Goal: Task Accomplishment & Management: Complete application form

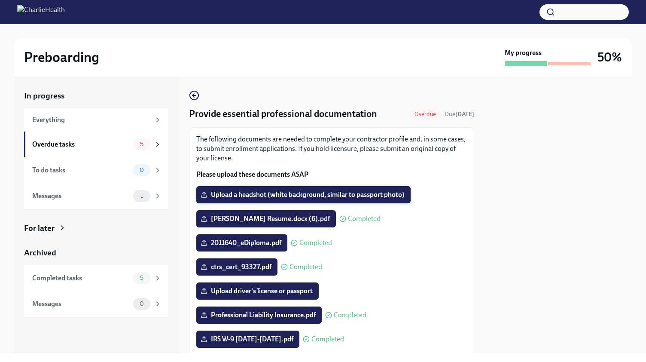
click at [272, 193] on span "Upload a headshot (white background, similar to passport photo)" at bounding box center [303, 194] width 202 height 9
click at [0, 0] on input "Upload a headshot (white background, similar to passport photo)" at bounding box center [0, 0] width 0 height 0
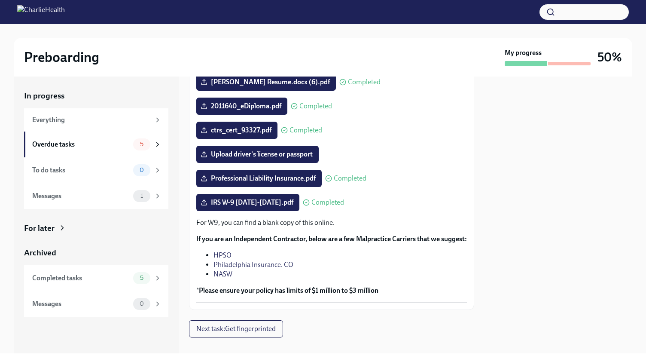
scroll to position [137, 0]
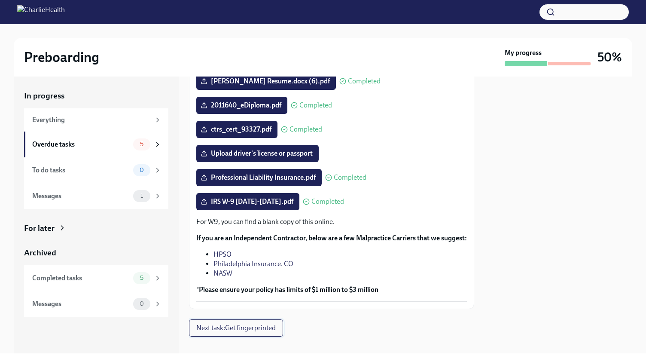
click at [264, 332] on span "Next task : Get fingerprinted" at bounding box center [235, 327] width 79 height 9
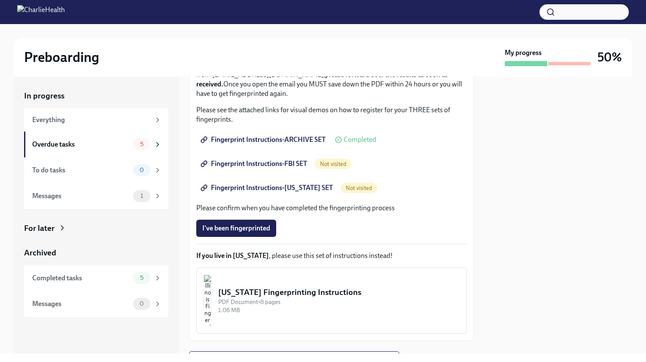
scroll to position [167, 0]
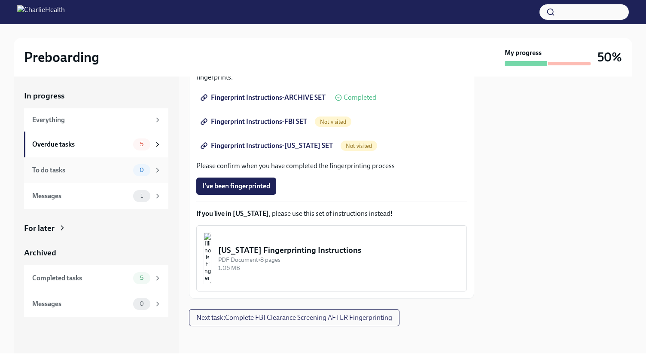
click at [114, 174] on div "To do tasks" at bounding box center [80, 169] width 97 height 9
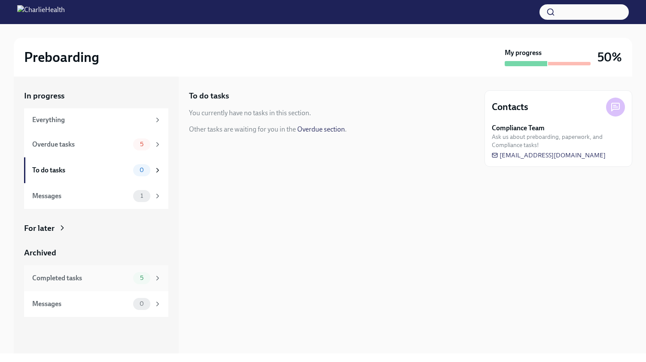
click at [89, 274] on div "Completed tasks" at bounding box center [80, 277] width 97 height 9
